Goal: Information Seeking & Learning: Find specific page/section

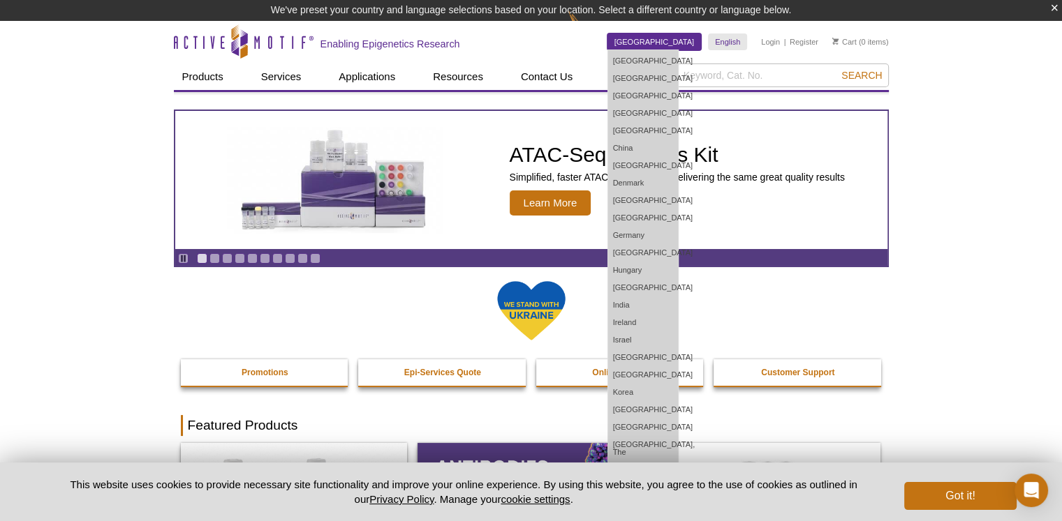
click at [676, 43] on link "[GEOGRAPHIC_DATA]" at bounding box center [654, 42] width 94 height 17
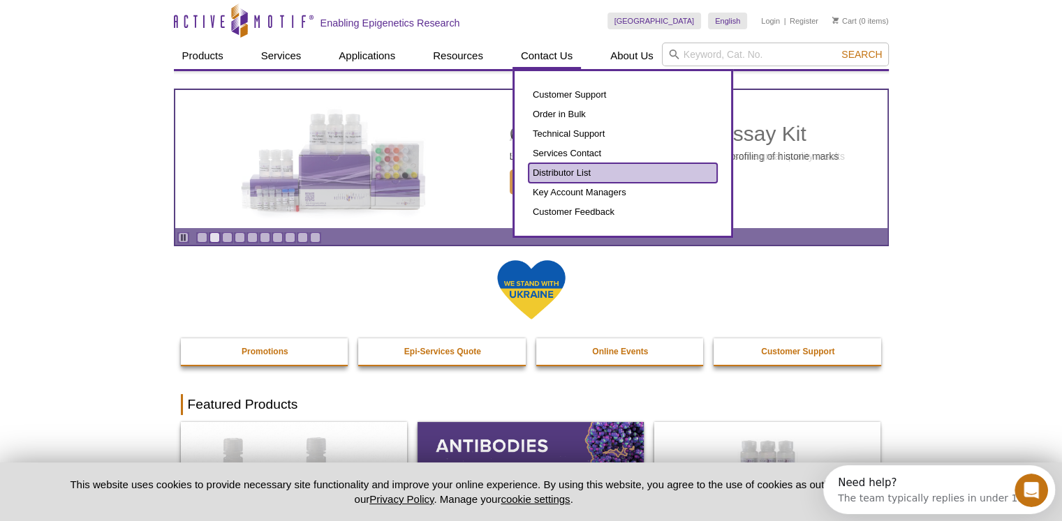
click at [564, 170] on link "Distributor List" at bounding box center [622, 173] width 188 height 20
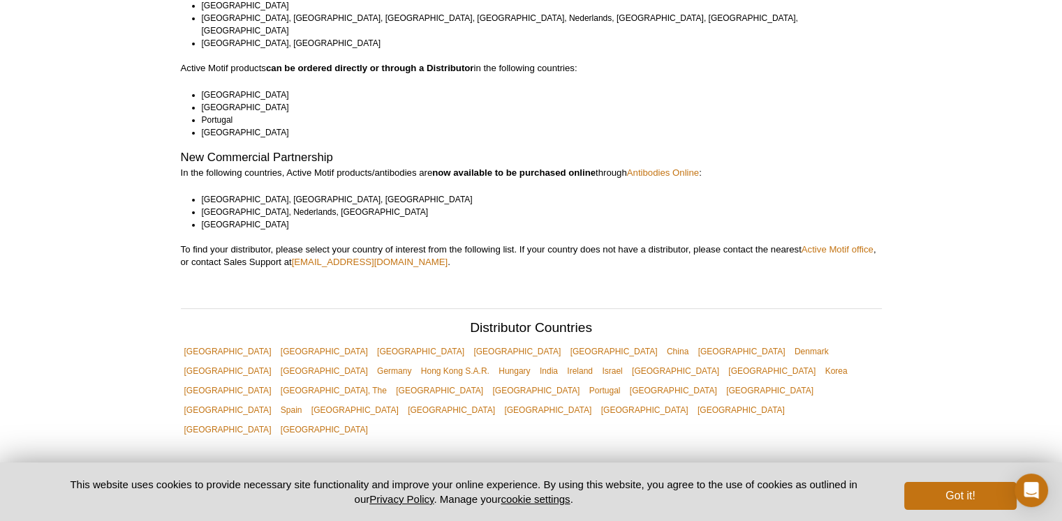
scroll to position [209, 0]
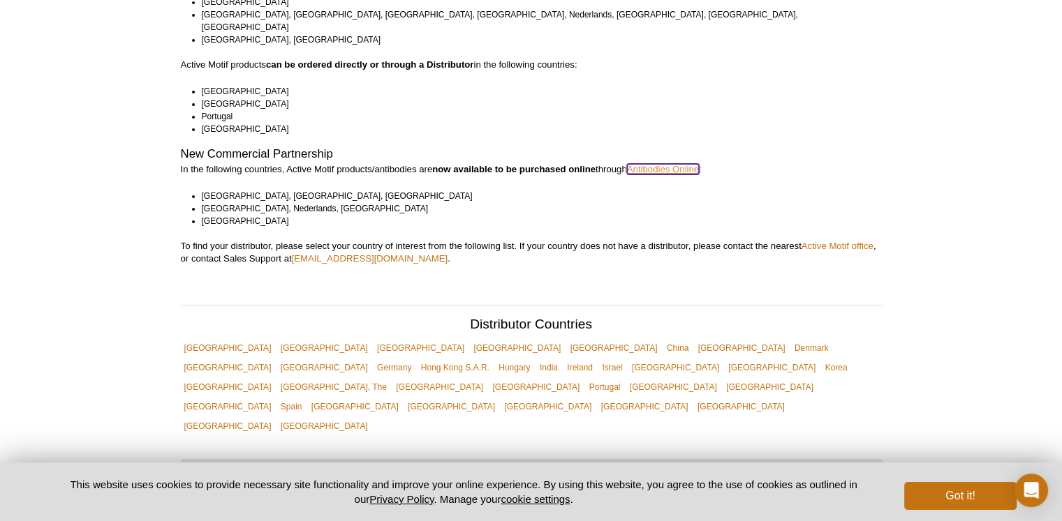
click at [683, 164] on link "Antibodies Online" at bounding box center [663, 169] width 72 height 10
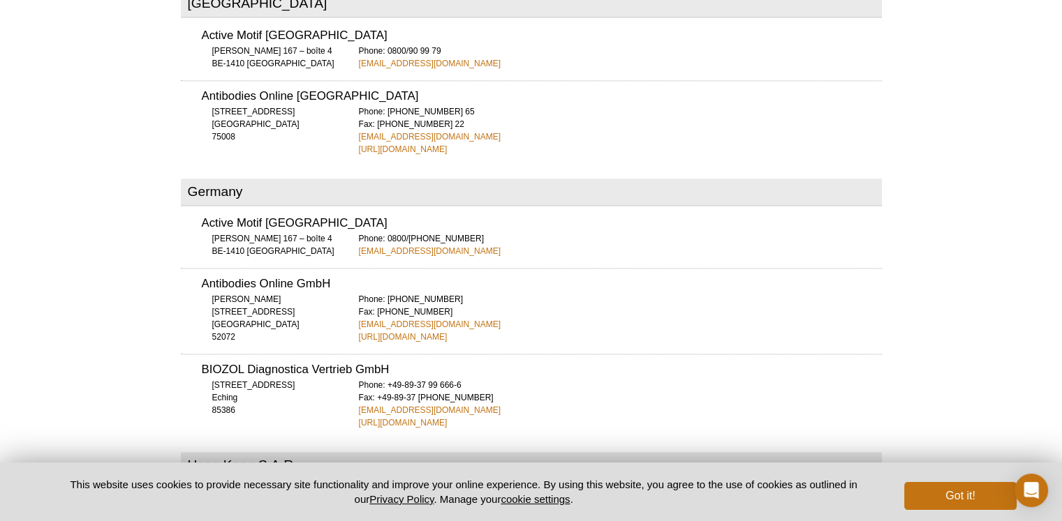
scroll to position [1884, 0]
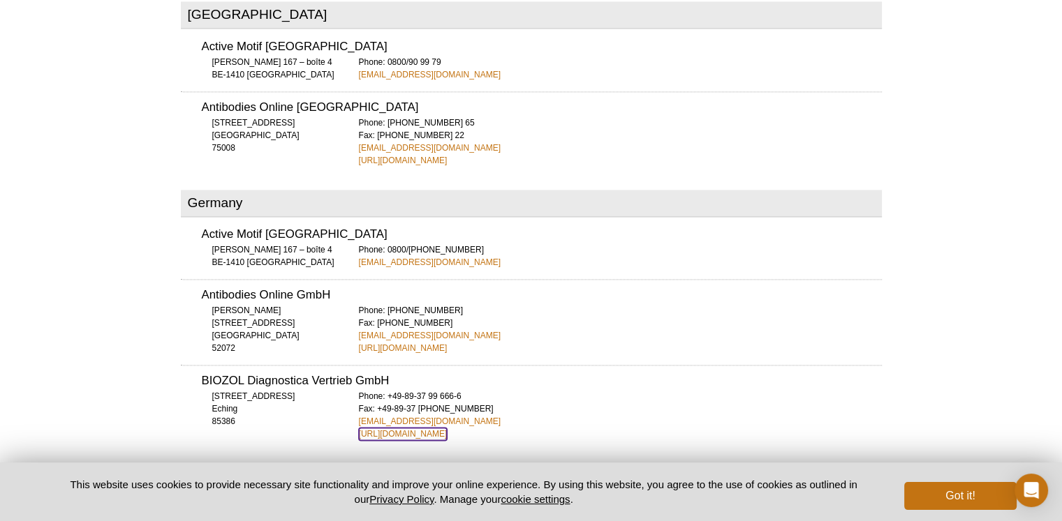
click at [408, 428] on link "https://www.biozol.de/" at bounding box center [403, 434] width 89 height 13
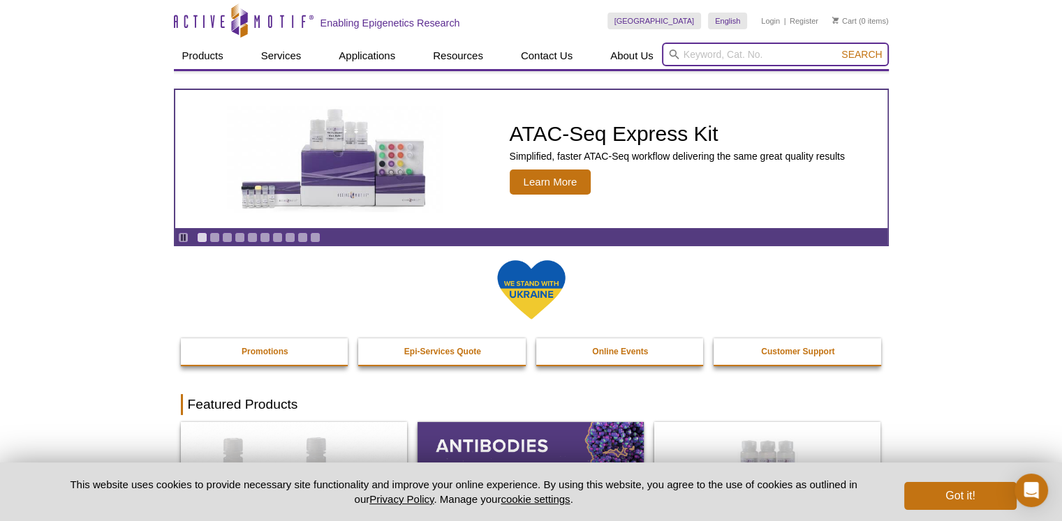
click at [691, 54] on input "search" at bounding box center [775, 55] width 227 height 24
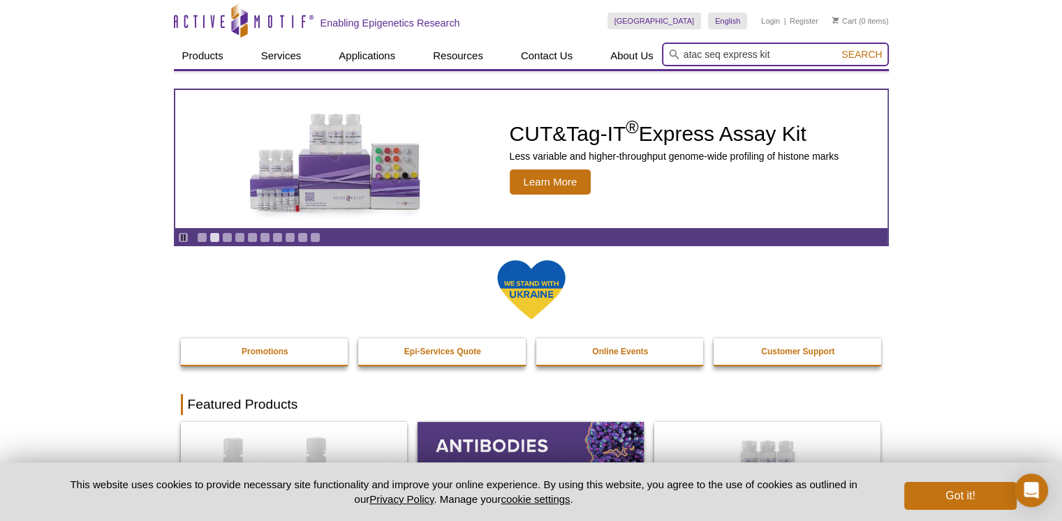
type input "atac seq express kit"
click at [837, 48] on button "Search" at bounding box center [861, 54] width 49 height 13
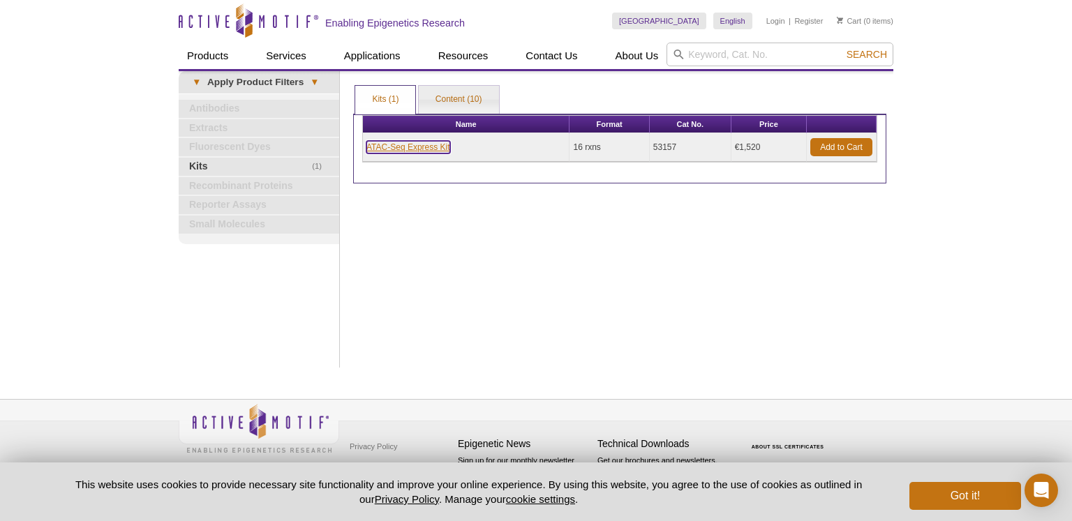
click at [434, 146] on link "ATAC-Seq Express Kit" at bounding box center [408, 147] width 84 height 13
